Goal: Task Accomplishment & Management: Manage account settings

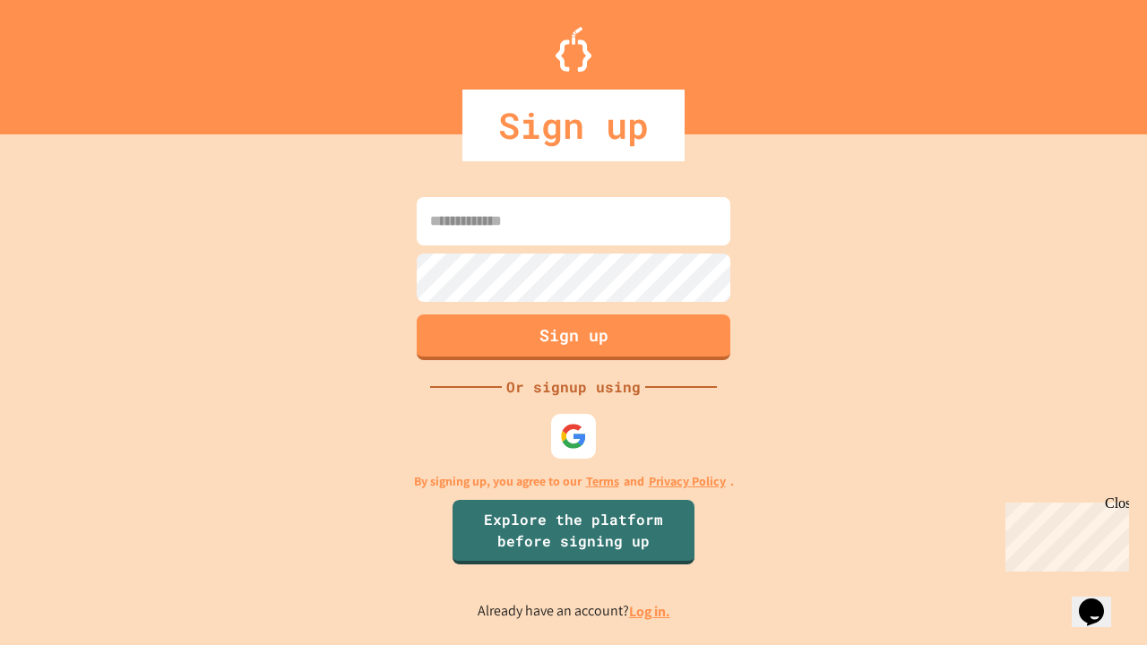
click at [651, 611] on link "Log in." at bounding box center [649, 611] width 41 height 19
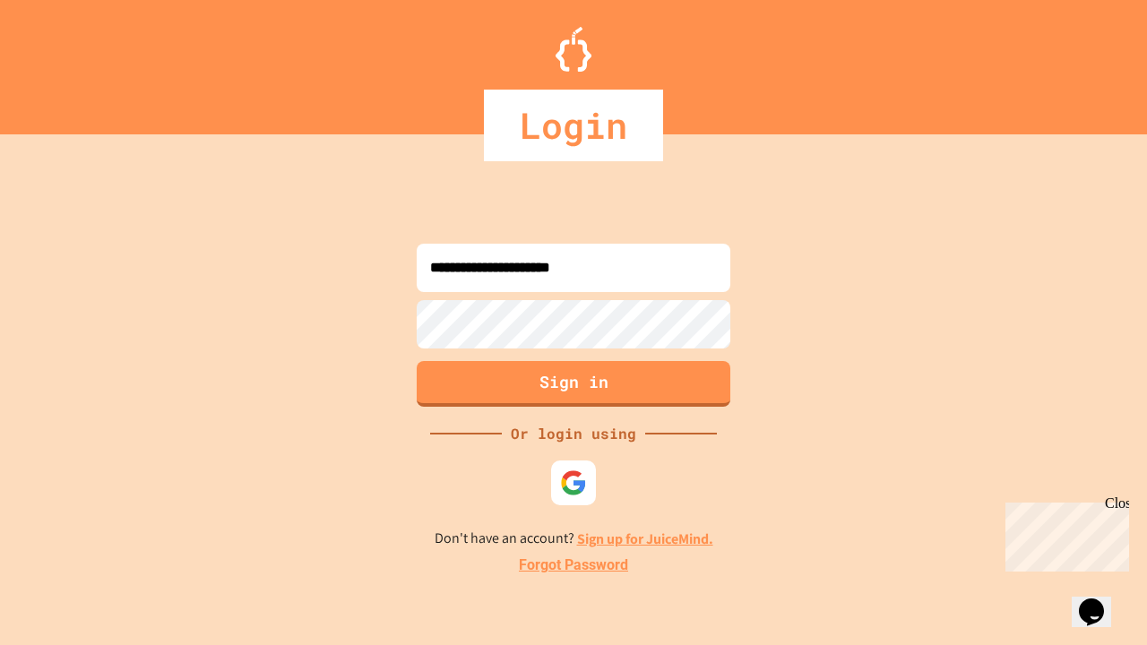
type input "**********"
